Goal: Task Accomplishment & Management: Manage account settings

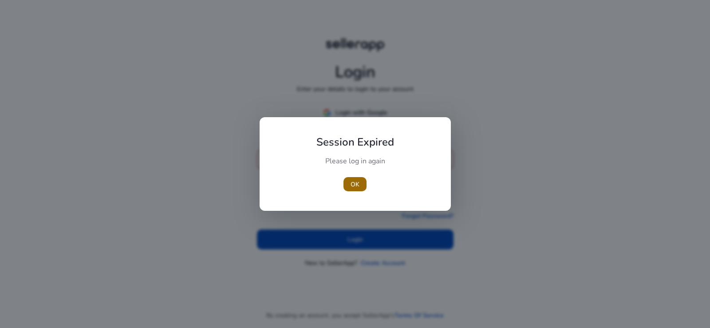
type input "**********"
drag, startPoint x: 360, startPoint y: 186, endPoint x: 427, endPoint y: 2, distance: 195.9
click at [359, 186] on button "OK" at bounding box center [355, 184] width 23 height 14
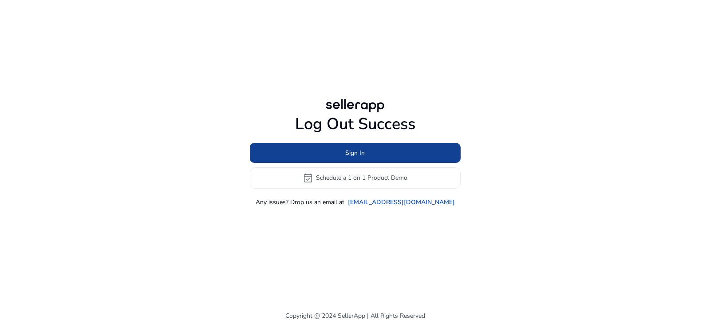
click at [358, 159] on span at bounding box center [355, 152] width 211 height 21
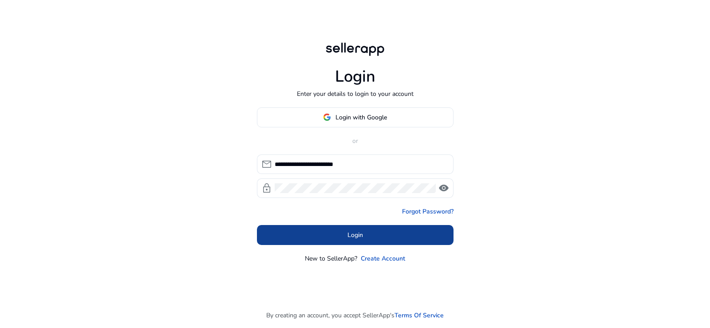
click at [349, 240] on span at bounding box center [355, 234] width 197 height 21
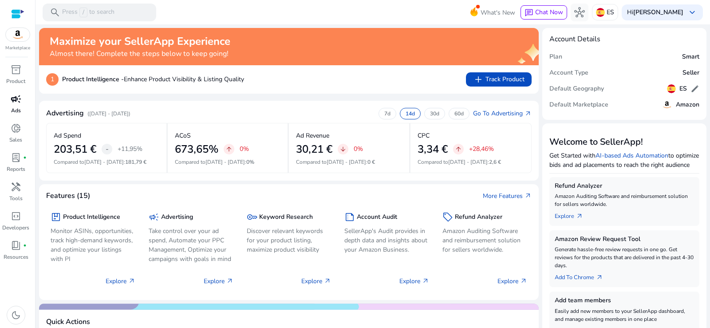
click at [17, 107] on p "Ads" at bounding box center [16, 111] width 10 height 8
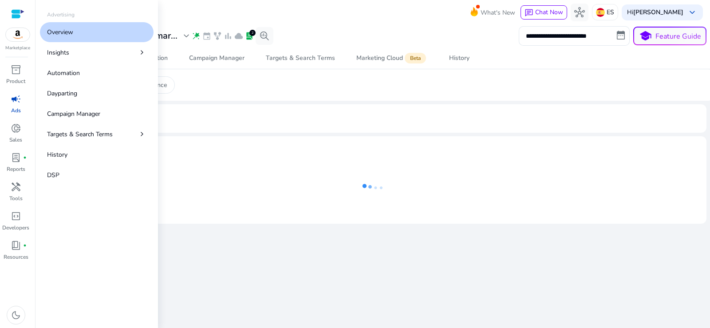
click at [75, 30] on link "Overview" at bounding box center [97, 32] width 114 height 20
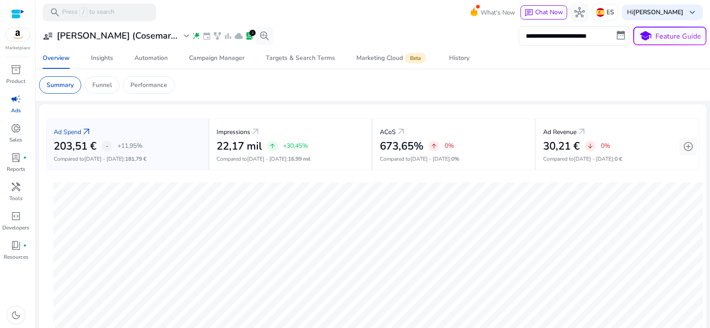
click at [369, 16] on mat-toolbar "search Press / to search What's New chat Chat Now hub ES Hi [PERSON_NAME] keybo…" at bounding box center [373, 12] width 675 height 24
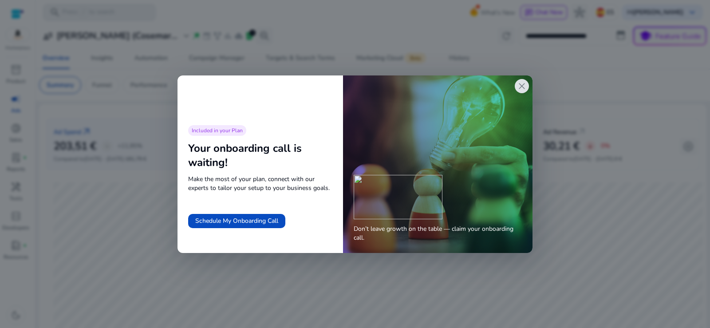
click at [523, 87] on span "close" at bounding box center [522, 86] width 11 height 11
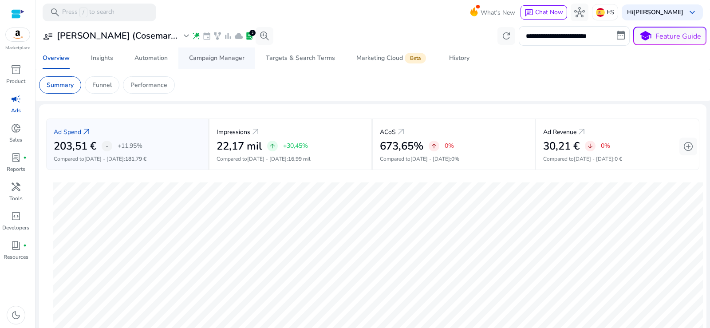
click at [210, 59] on div "Campaign Manager" at bounding box center [217, 58] width 56 height 6
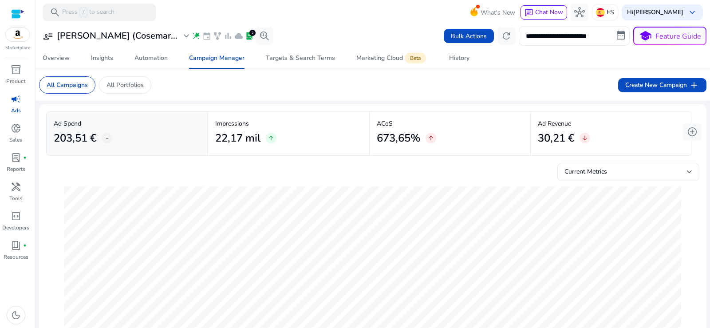
click at [571, 37] on input "**********" at bounding box center [574, 36] width 111 height 20
select select "*"
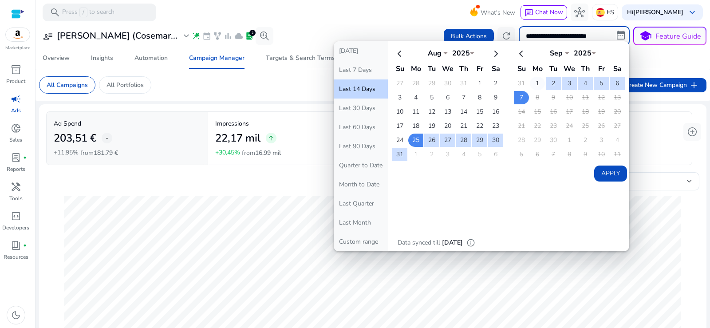
click at [533, 81] on td "1" at bounding box center [537, 83] width 15 height 13
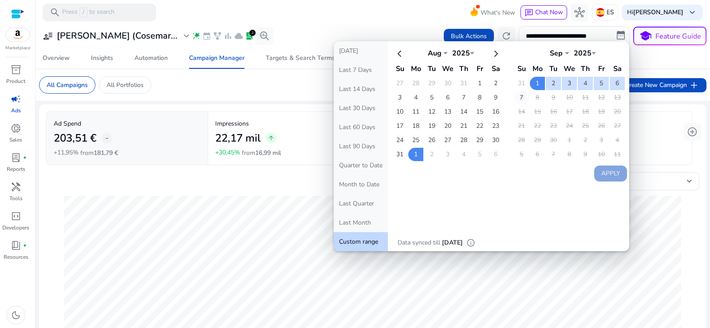
click at [522, 100] on td "7" at bounding box center [521, 97] width 15 height 13
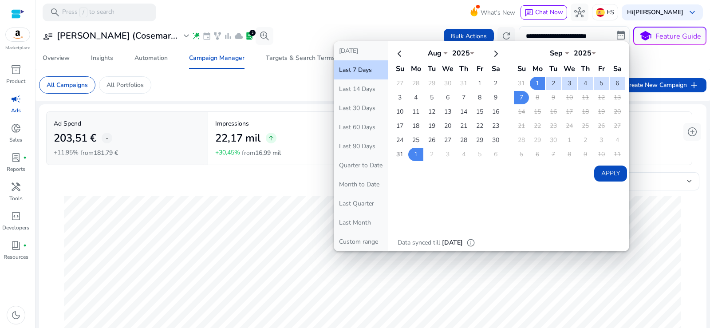
click at [609, 170] on button "Apply" at bounding box center [611, 174] width 33 height 16
type input "**********"
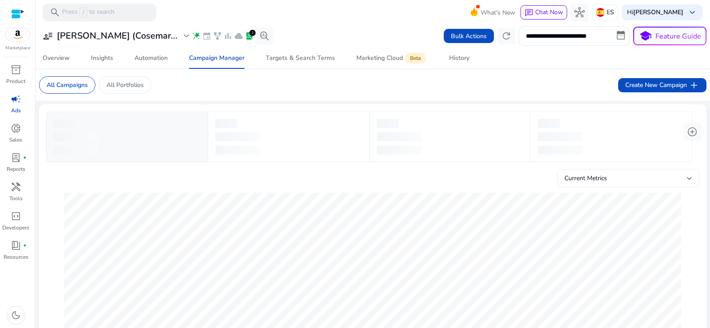
click at [603, 176] on span "Current Metrics" at bounding box center [586, 178] width 43 height 8
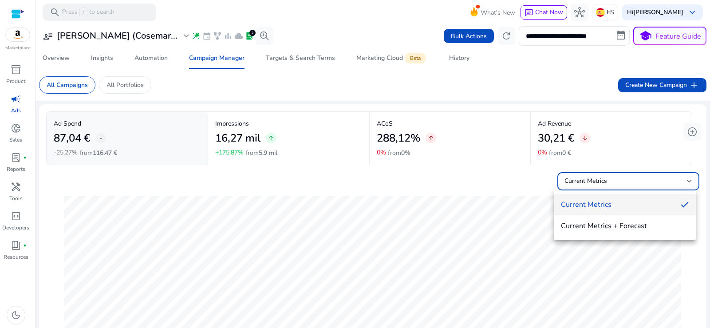
click at [552, 74] on div at bounding box center [355, 164] width 710 height 328
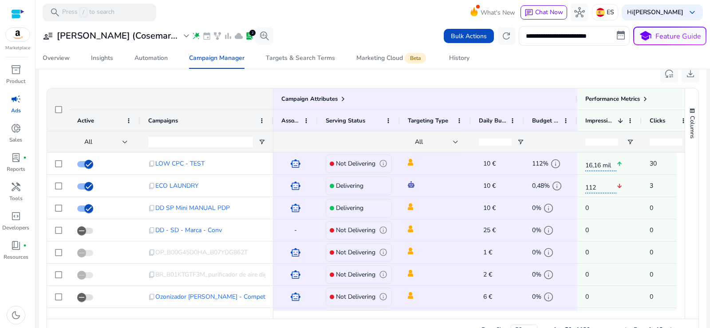
scroll to position [577, 0]
click at [123, 143] on div at bounding box center [125, 141] width 5 height 11
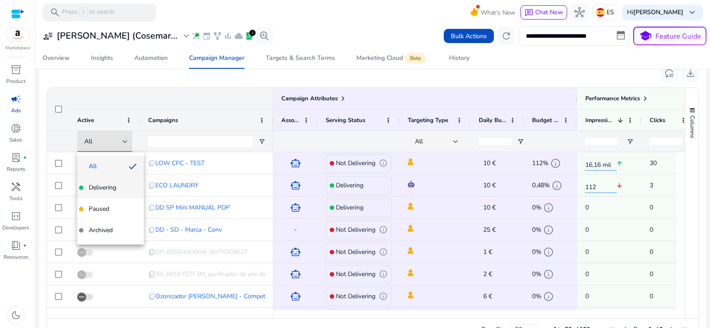
click at [111, 185] on span "Delivering" at bounding box center [103, 187] width 28 height 9
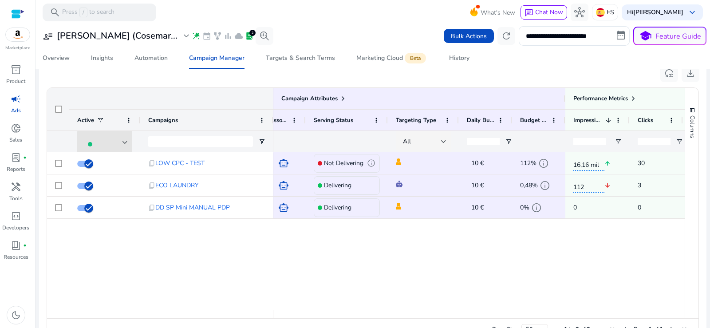
scroll to position [0, 0]
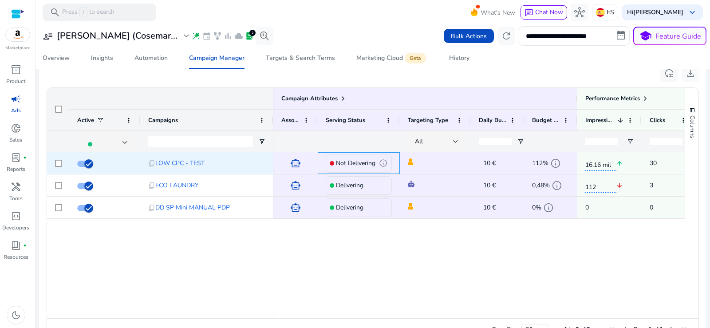
click at [367, 159] on p "Not Delivering" at bounding box center [356, 163] width 40 height 18
click at [381, 162] on span "info" at bounding box center [383, 163] width 8 height 8
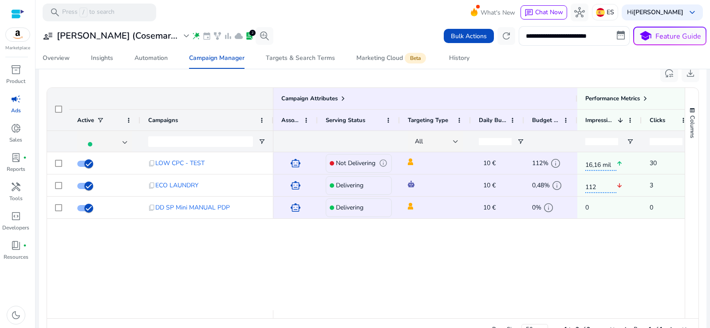
click at [436, 282] on div "smart_toy Not Delivering info 10 € edit 112% info 16,16 mil arrow_upward 30 30,…" at bounding box center [480, 231] width 412 height 158
click at [609, 10] on p "ES" at bounding box center [611, 12] width 8 height 16
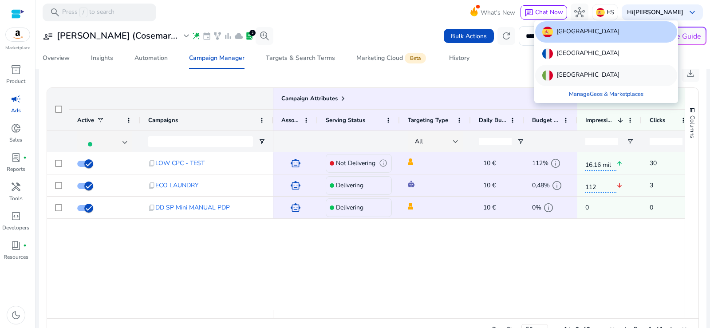
click at [560, 76] on p "[GEOGRAPHIC_DATA]" at bounding box center [588, 75] width 63 height 11
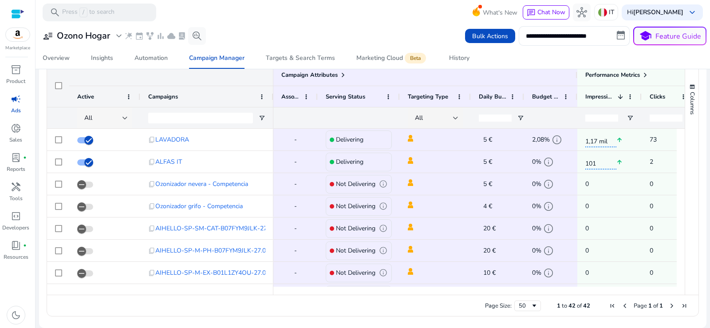
click at [94, 119] on div "All" at bounding box center [103, 118] width 38 height 10
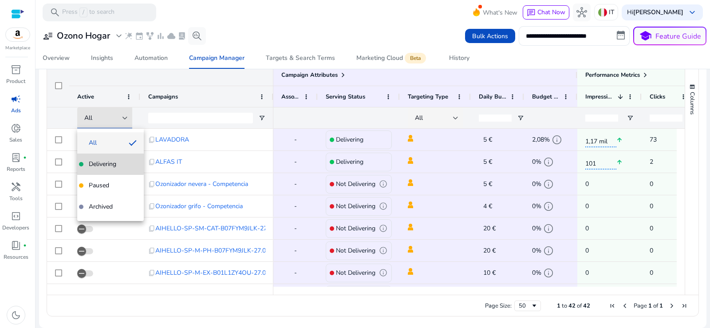
click at [98, 163] on span "Delivering" at bounding box center [103, 164] width 28 height 9
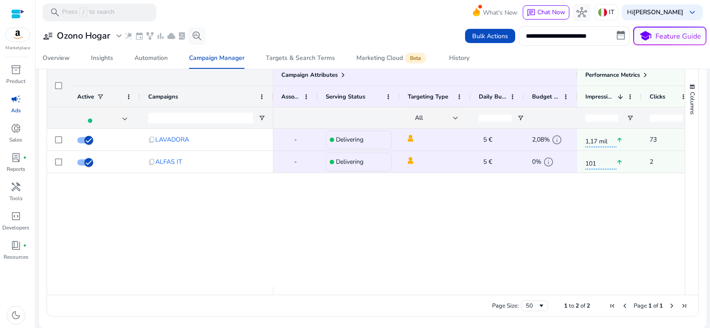
drag, startPoint x: 395, startPoint y: 291, endPoint x: 424, endPoint y: 291, distance: 28.9
click at [424, 291] on div at bounding box center [592, 291] width 637 height 8
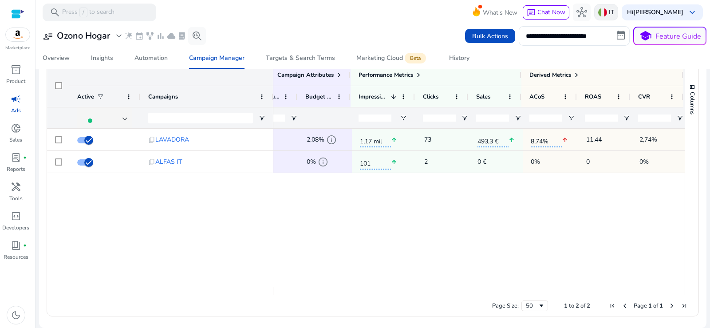
click at [603, 12] on img at bounding box center [603, 12] width 9 height 9
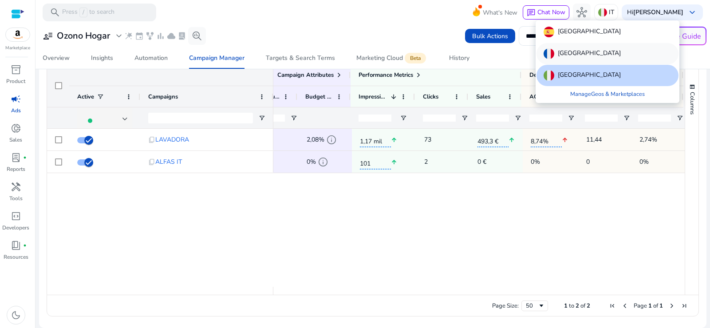
click at [548, 56] on img at bounding box center [549, 53] width 11 height 11
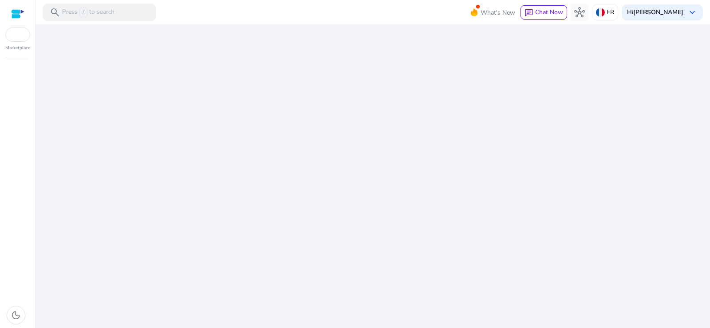
click at [581, 56] on div "We are getting things ready for you..." at bounding box center [373, 176] width 668 height 304
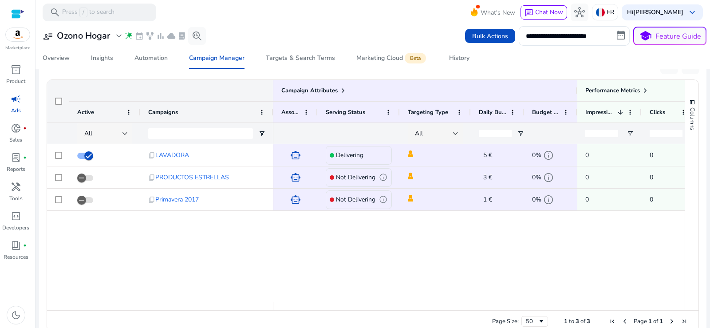
click at [88, 131] on span "All" at bounding box center [88, 133] width 8 height 8
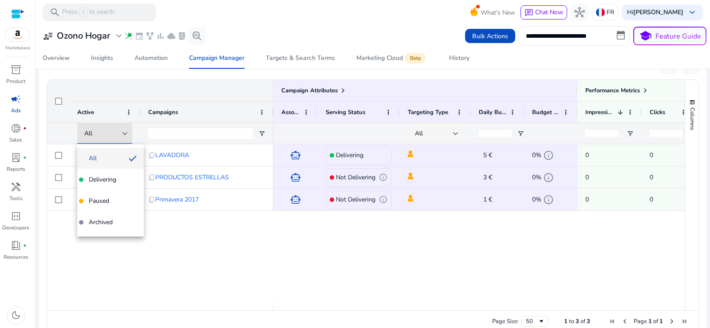
drag, startPoint x: 103, startPoint y: 178, endPoint x: 144, endPoint y: 177, distance: 40.4
click at [104, 178] on span "Delivering" at bounding box center [103, 179] width 28 height 9
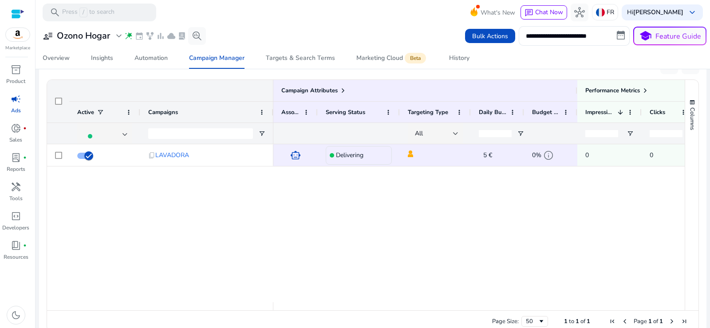
drag, startPoint x: 393, startPoint y: 311, endPoint x: 418, endPoint y: 313, distance: 24.5
click at [418, 313] on div "Page Size: 50 1 to 1 of 1 Page 1 of 1" at bounding box center [373, 320] width 652 height 21
click at [608, 10] on p "FR" at bounding box center [611, 12] width 8 height 16
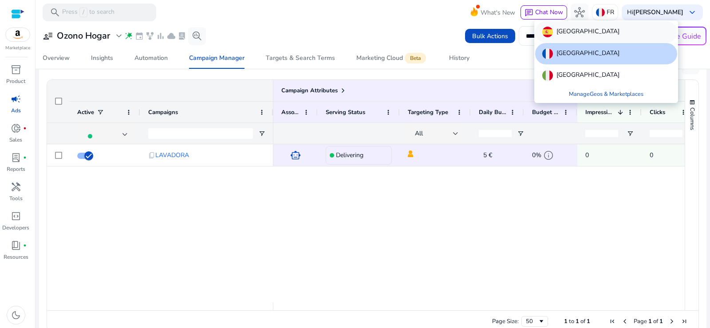
click at [583, 29] on div "[GEOGRAPHIC_DATA]" at bounding box center [606, 31] width 142 height 21
